Goal: Task Accomplishment & Management: Complete application form

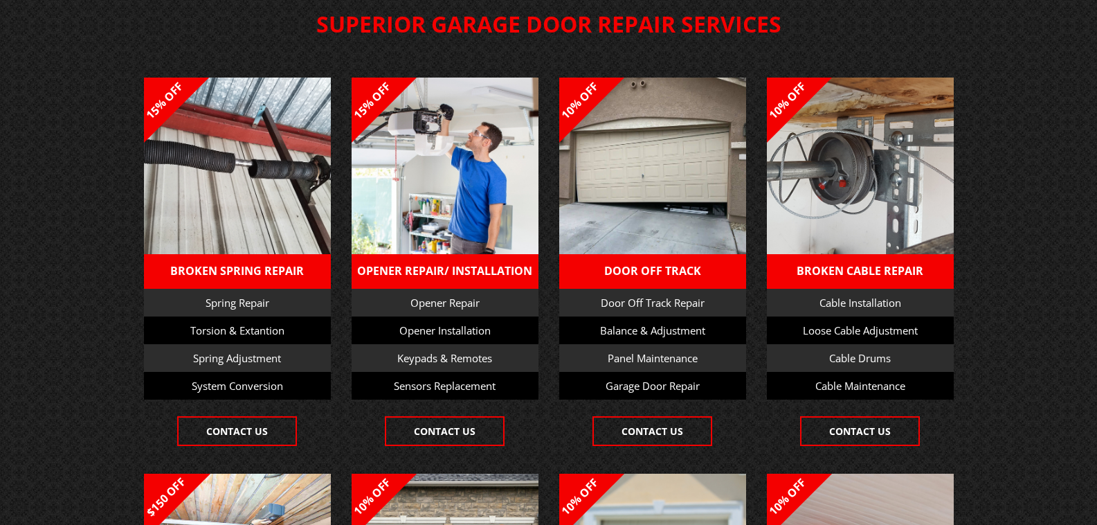
scroll to position [231, 0]
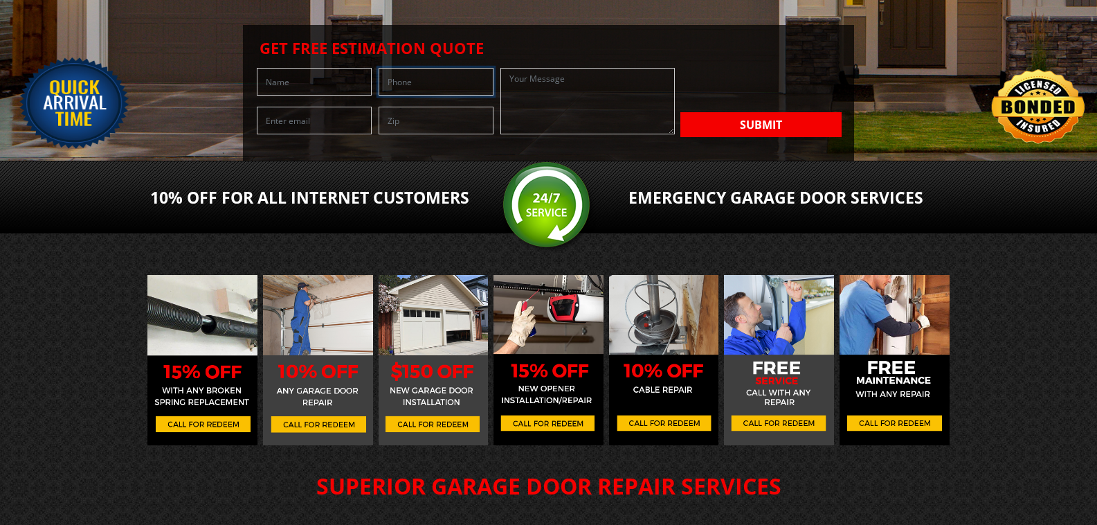
drag, startPoint x: 249, startPoint y: 251, endPoint x: 276, endPoint y: 219, distance: 41.8
click at [379, 96] on input "text" at bounding box center [436, 82] width 115 height 28
click at [276, 96] on input "text" at bounding box center [314, 82] width 115 height 28
type input "[PERSON_NAME]"
type input "7206084802"
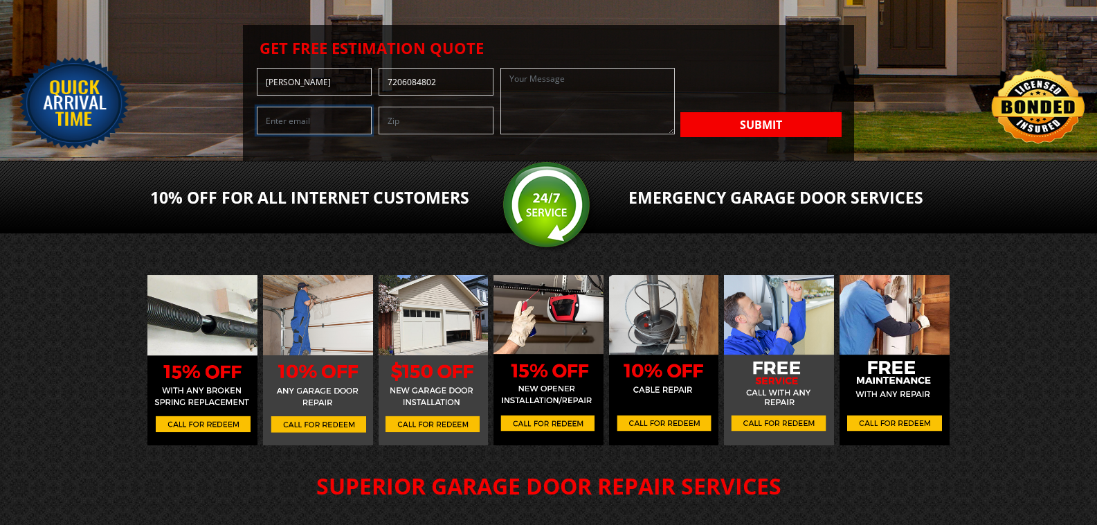
type input "[PERSON_NAME][EMAIL_ADDRESS][DOMAIN_NAME]"
type input "80211"
click at [501, 134] on textarea at bounding box center [588, 101] width 174 height 66
paste textarea "As a local company, 303 Companies has been serving since [DATE], offering a com…"
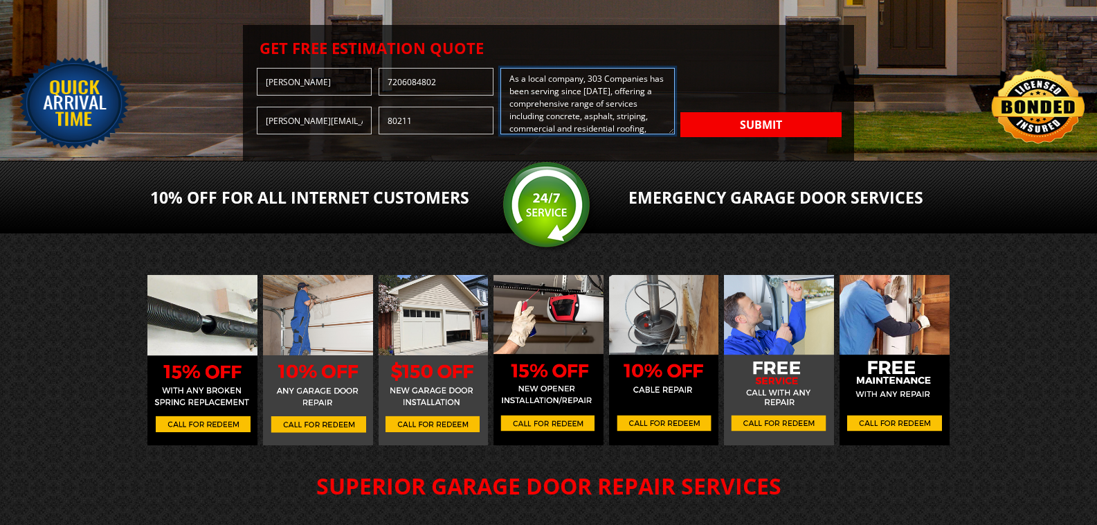
scroll to position [228, 0]
type textarea "As a local company, 303 Companies has been serving since [DATE], offering a com…"
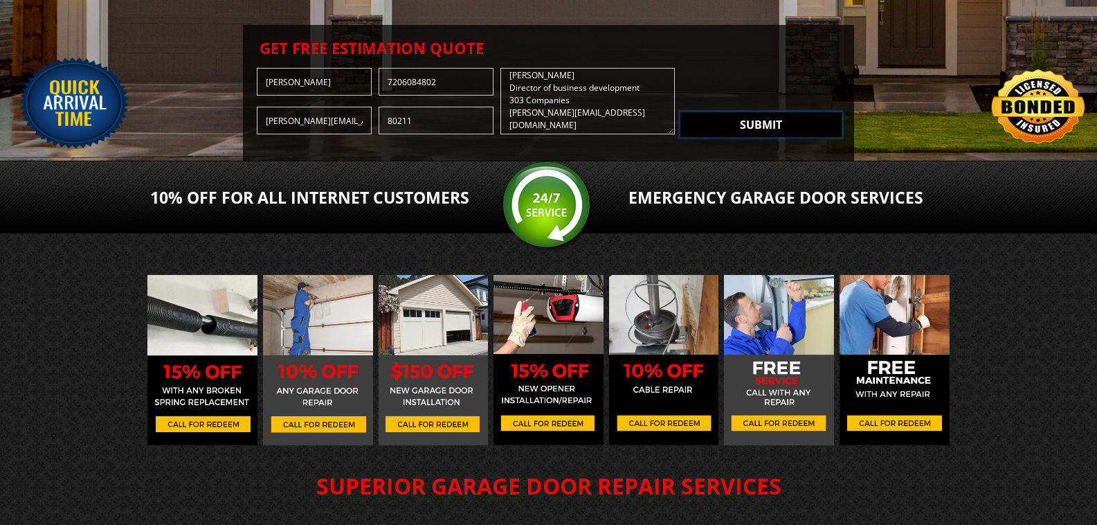
click at [681, 137] on button "Submit" at bounding box center [761, 124] width 161 height 25
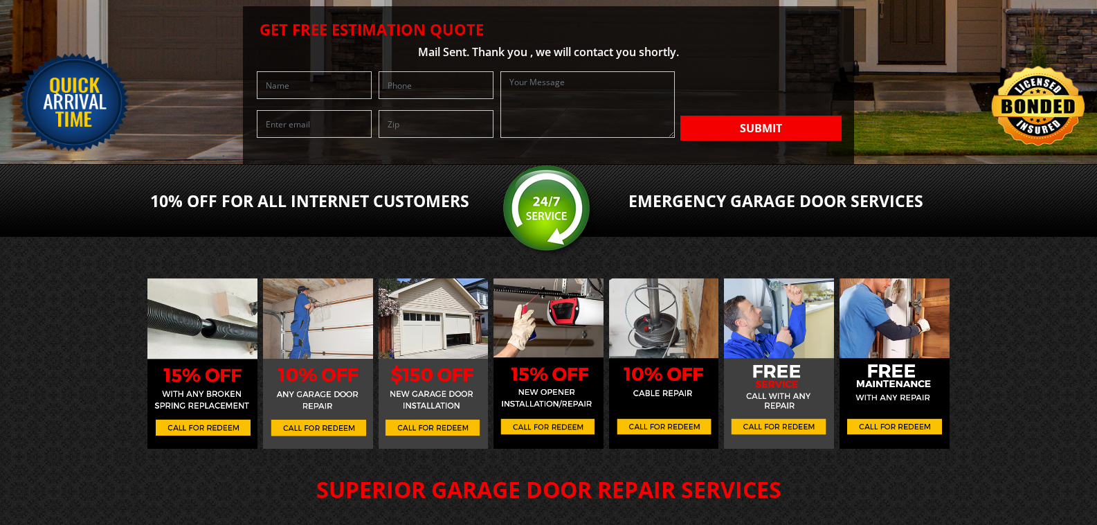
scroll to position [462, 0]
